Goal: Task Accomplishment & Management: Use online tool/utility

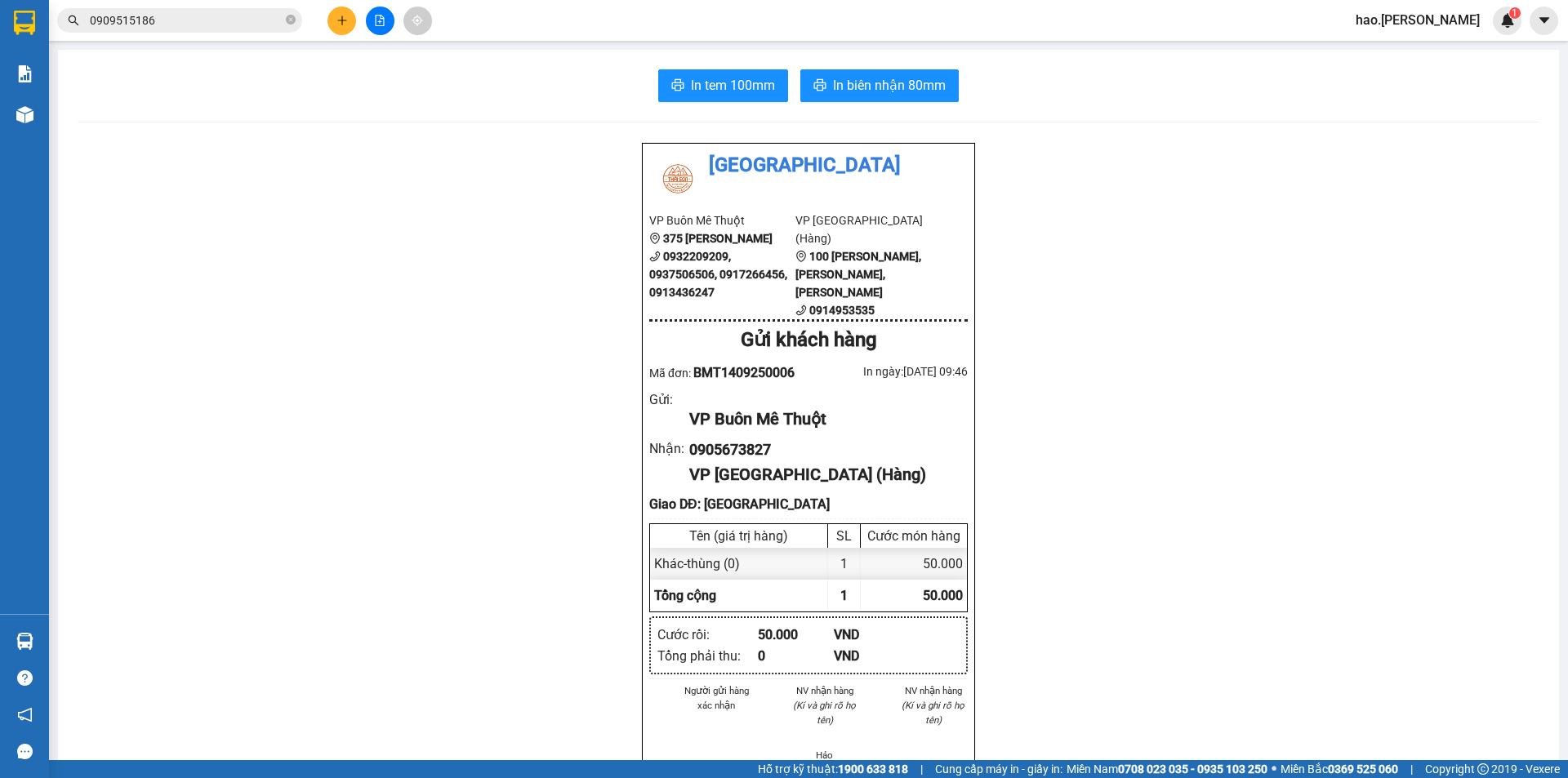
click at [239, 28] on input "0909515186" at bounding box center [186, 21] width 193 height 18
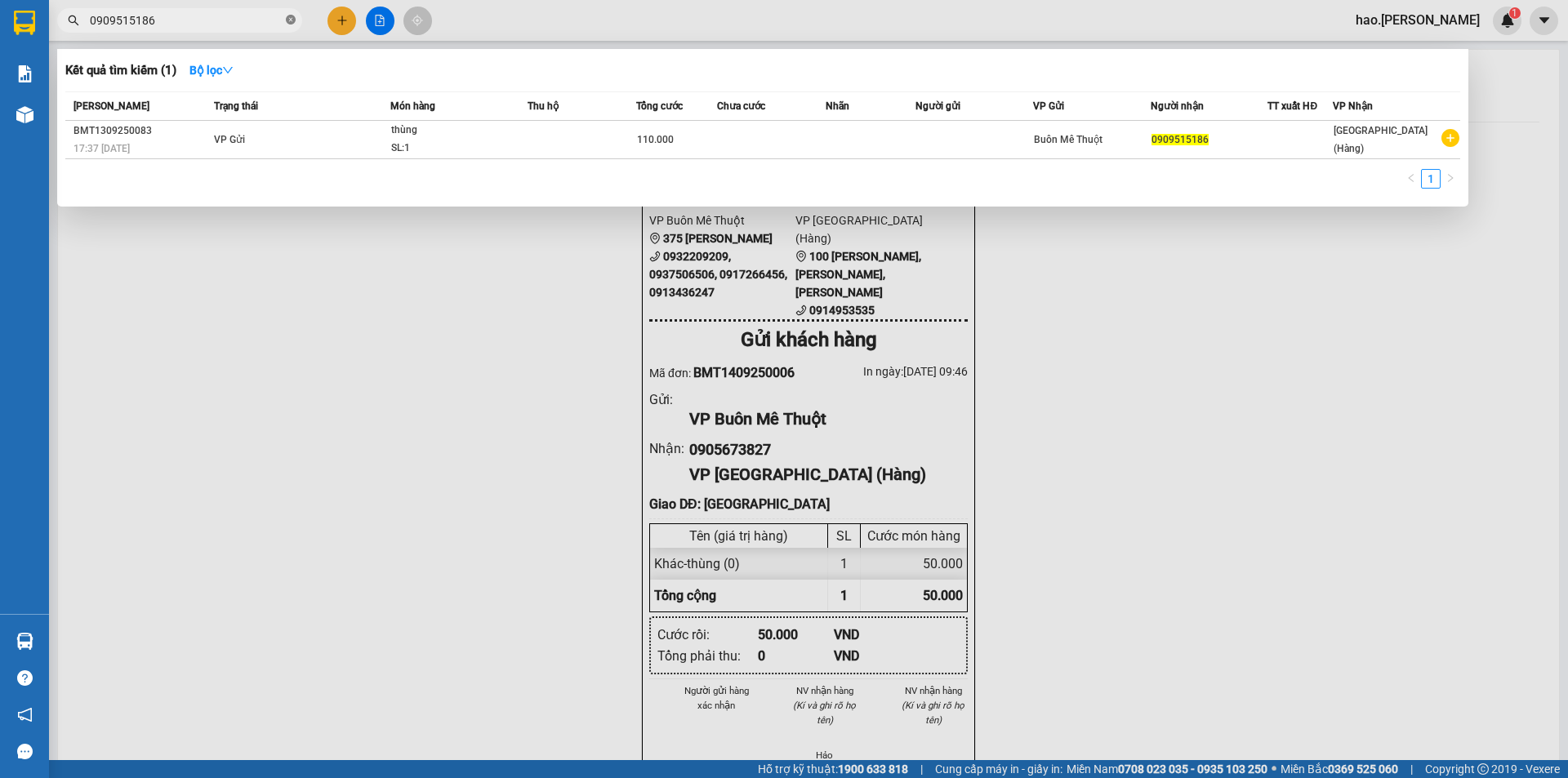
click at [291, 17] on icon "close-circle" at bounding box center [291, 19] width 10 height 10
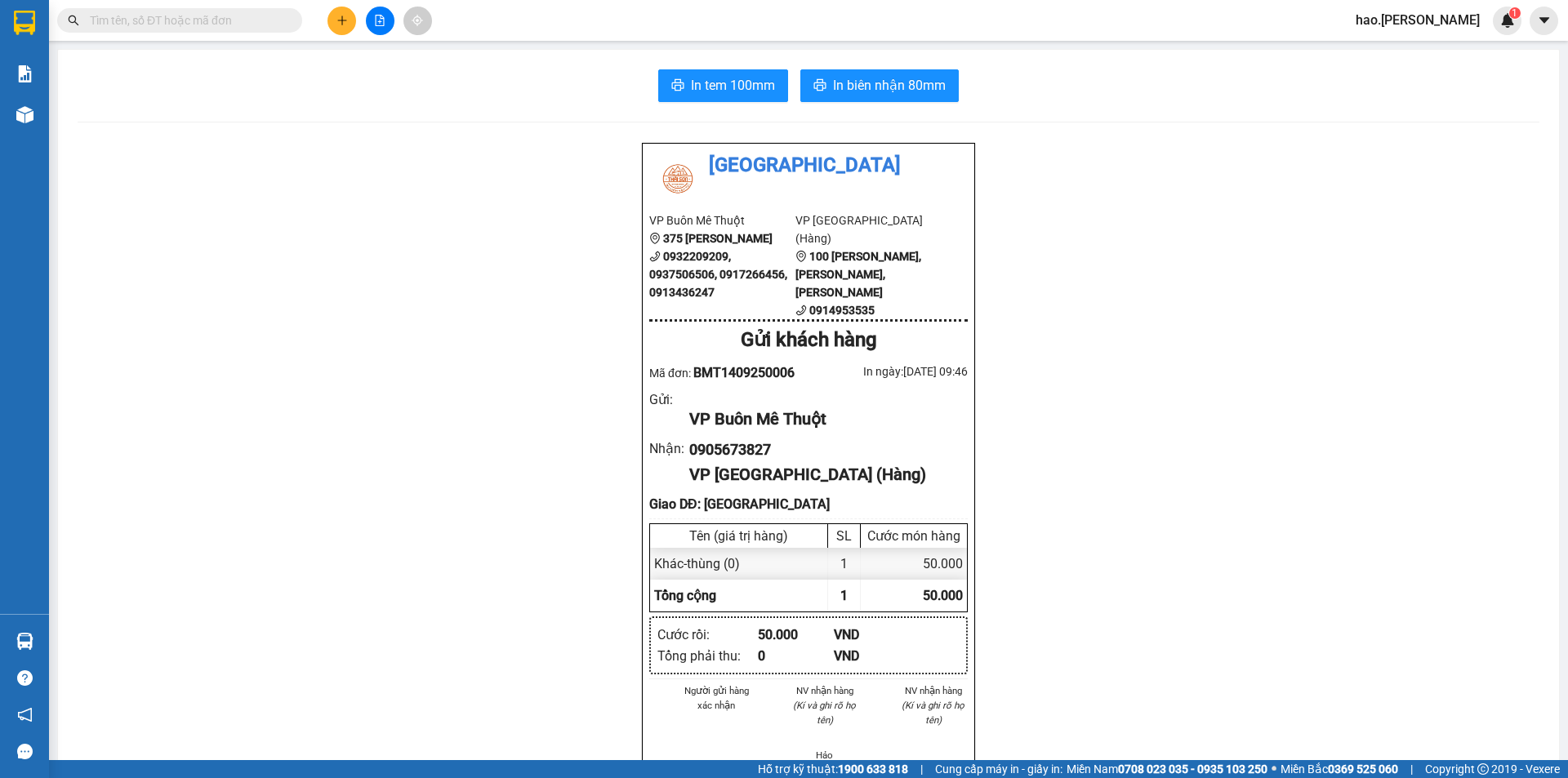
click at [254, 15] on input "text" at bounding box center [186, 21] width 193 height 18
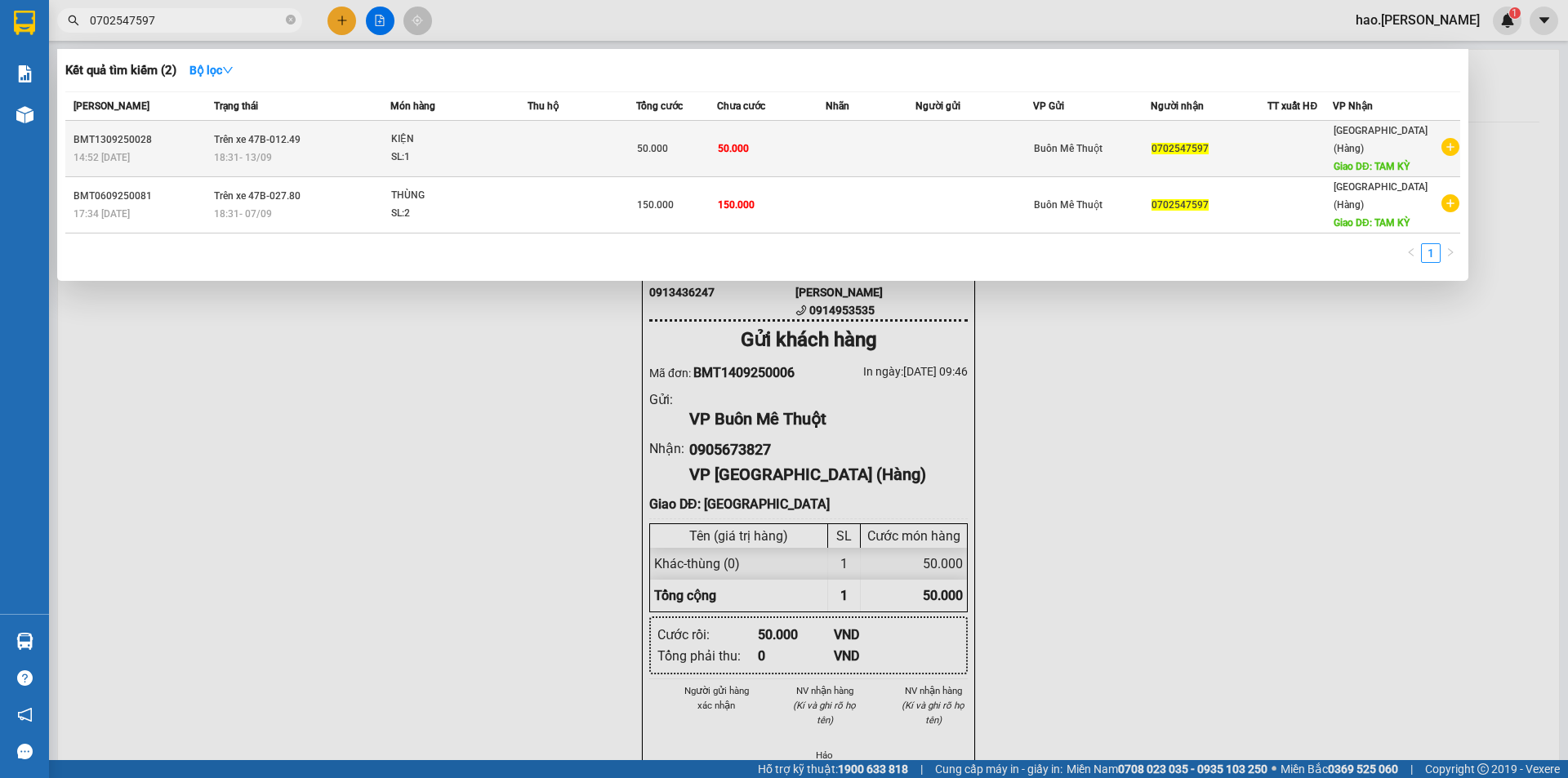
type input "0702547597"
click at [501, 138] on div "KIỆN" at bounding box center [452, 139] width 122 height 18
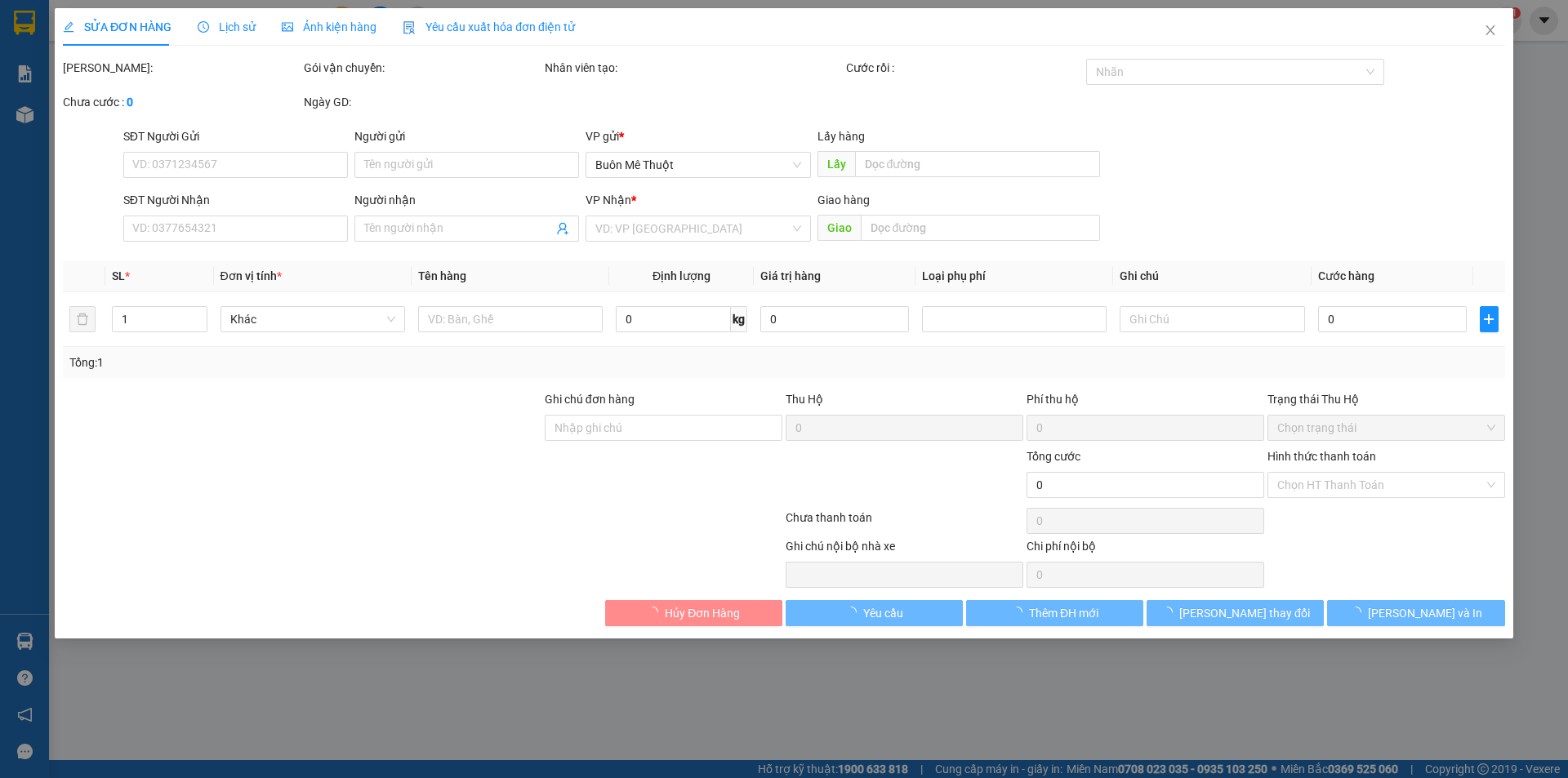
type input "0702547597"
type input "TAM KỲ"
type input "50.000"
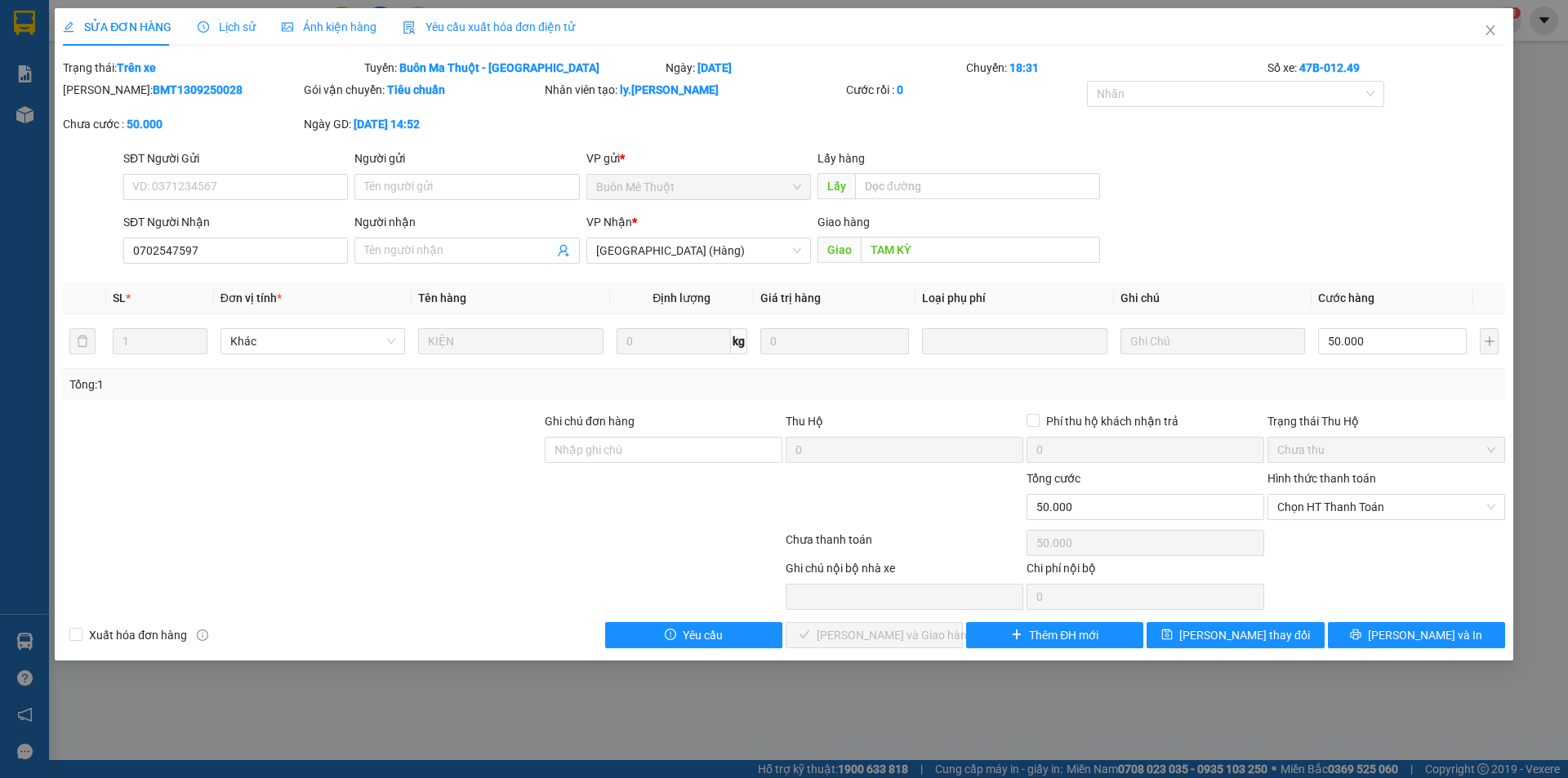
click at [759, 145] on div "Mã ĐH: BMT1309250028 Gói vận chuyển: Tiêu chuẩn Nhân viên tạo: ly.[PERSON_NAME]…" at bounding box center [784, 115] width 1446 height 69
click at [1306, 63] on b "47B-012.49" at bounding box center [1330, 68] width 61 height 13
click at [1482, 37] on span "Close" at bounding box center [1490, 31] width 45 height 45
